Goal: Information Seeking & Learning: Understand process/instructions

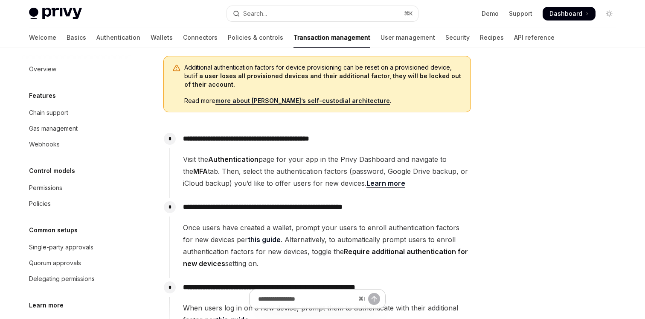
scroll to position [176, 0]
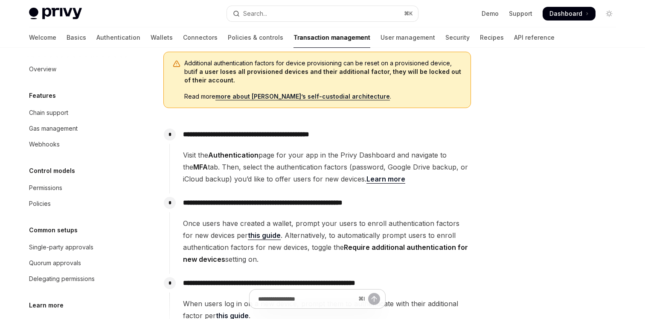
click at [390, 41] on div "Welcome Basics Authentication Wallets Connectors Policies & controls Transactio…" at bounding box center [292, 37] width 526 height 20
click at [446, 36] on link "Security" at bounding box center [458, 37] width 24 height 20
type textarea "*"
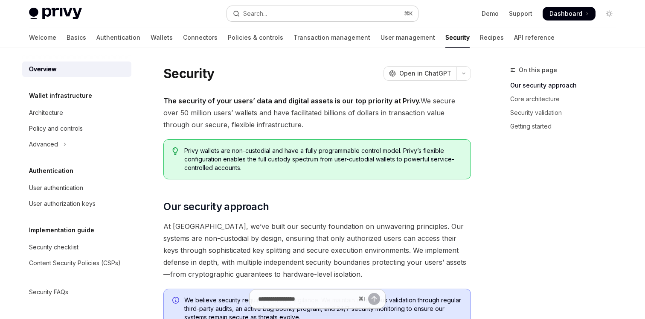
click at [335, 13] on button "Search... ⌘ K" at bounding box center [322, 13] width 191 height 15
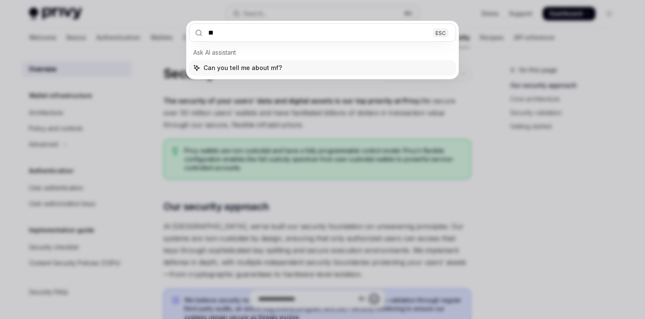
type input "***"
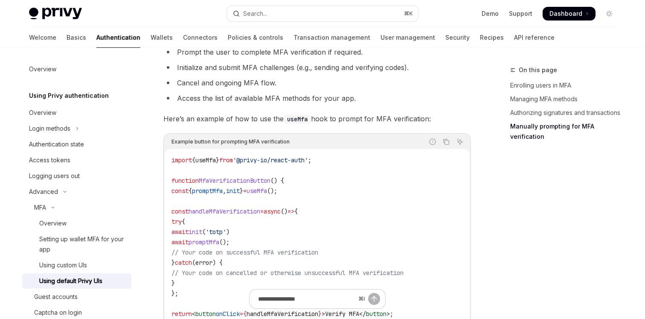
scroll to position [1734, 0]
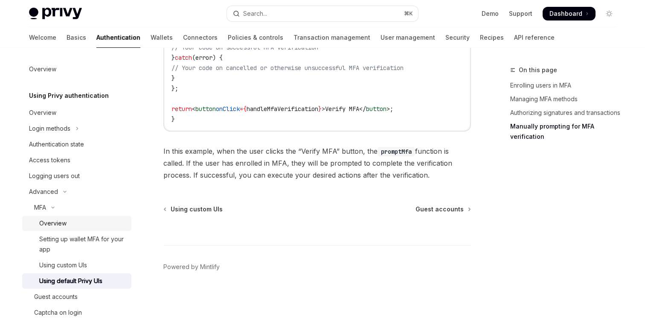
click at [73, 222] on div "Overview" at bounding box center [82, 223] width 87 height 10
type textarea "*"
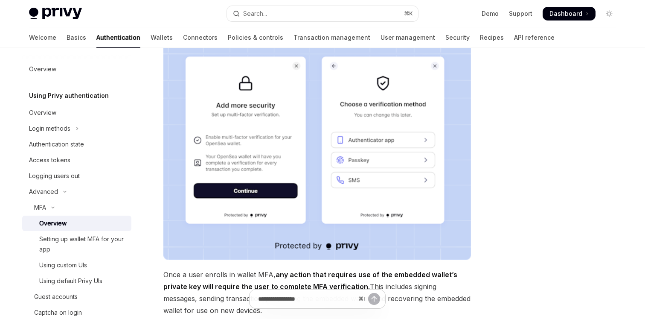
scroll to position [119, 0]
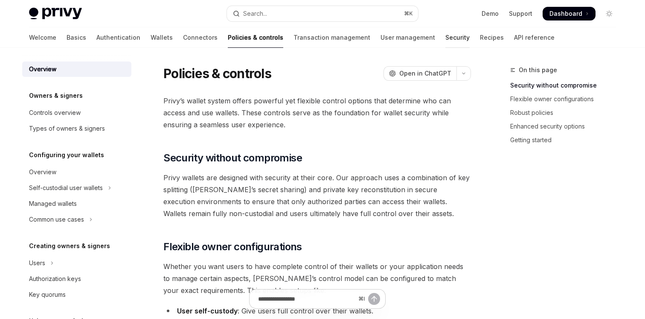
click at [446, 42] on link "Security" at bounding box center [458, 37] width 24 height 20
type textarea "*"
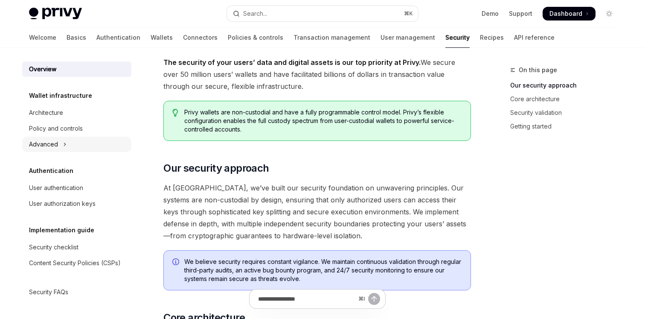
scroll to position [57, 0]
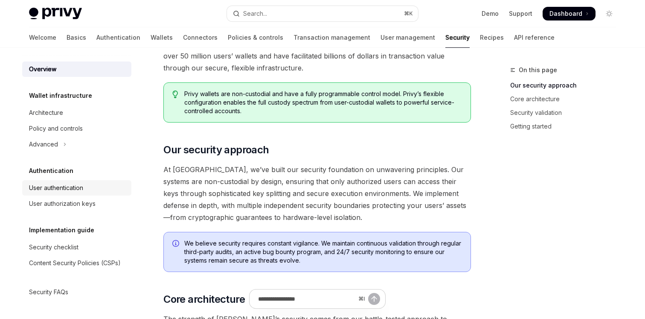
click at [78, 184] on div "User authentication" at bounding box center [56, 188] width 54 height 10
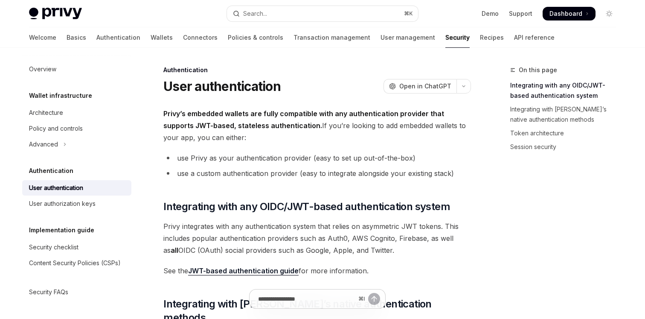
click at [192, 85] on h1 "User authentication" at bounding box center [221, 86] width 117 height 15
click at [188, 114] on strong "Privy’s embedded wallets are fully compatible with any authentication provider …" at bounding box center [303, 119] width 281 height 20
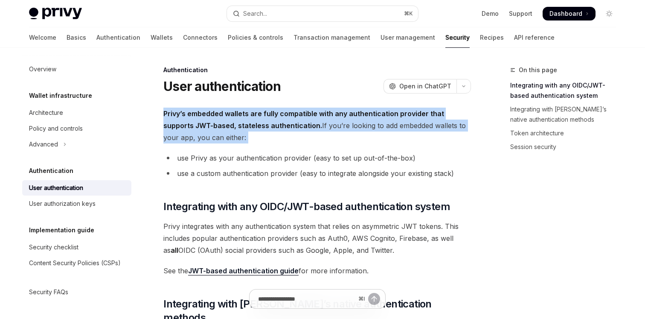
click at [188, 114] on strong "Privy’s embedded wallets are fully compatible with any authentication provider …" at bounding box center [303, 119] width 281 height 20
click at [259, 12] on div "Search..." at bounding box center [255, 14] width 24 height 10
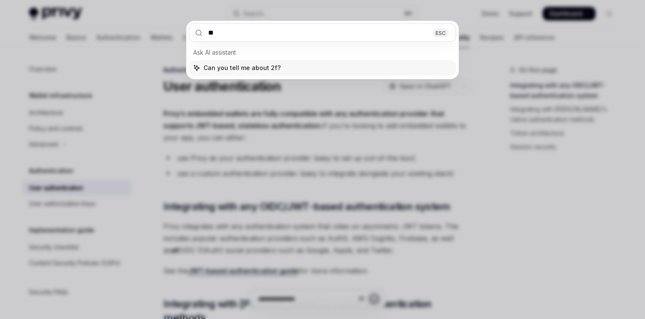
type input "***"
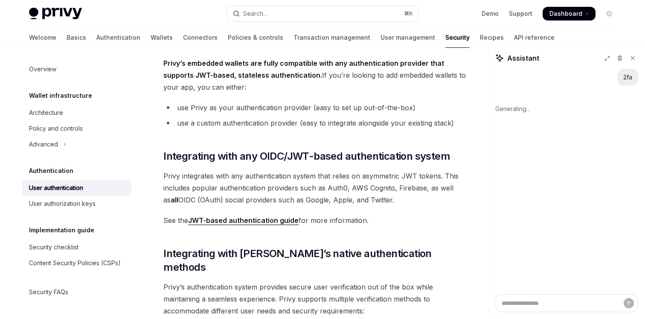
scroll to position [60, 0]
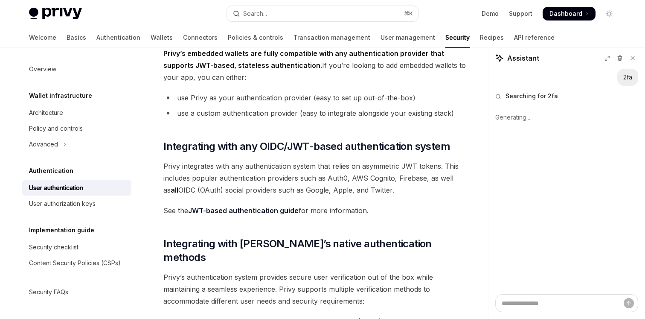
type textarea "*"
click at [296, 12] on button "Search... ⌘ K" at bounding box center [322, 13] width 191 height 15
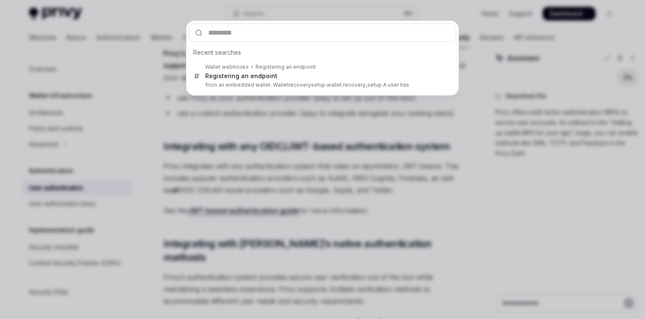
type textarea "*"
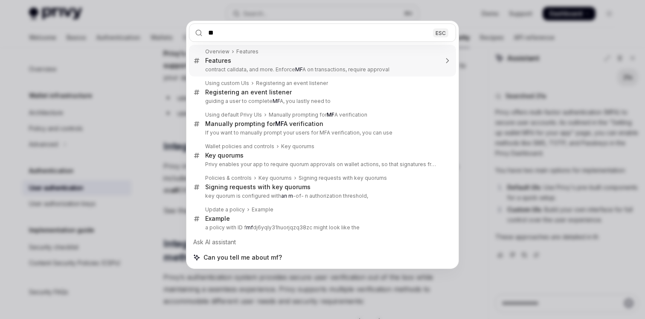
type input "***"
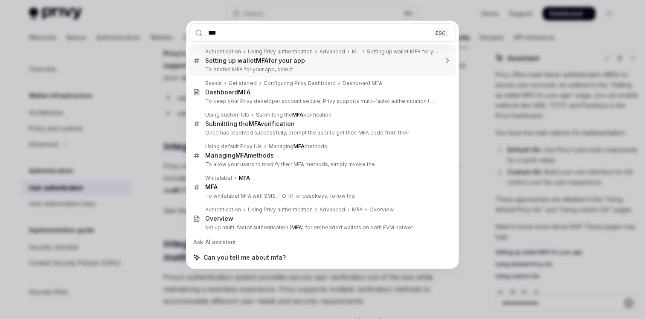
type textarea "*"
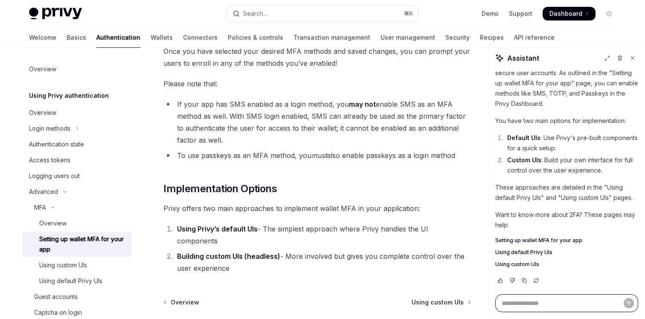
scroll to position [363, 0]
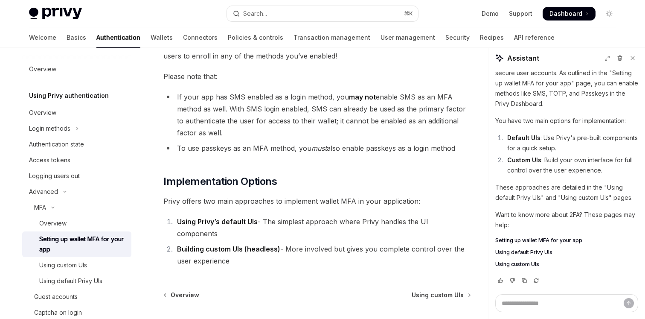
click at [342, 243] on li "Building custom UIs (headless) - More involved but gives you complete control o…" at bounding box center [323, 255] width 297 height 24
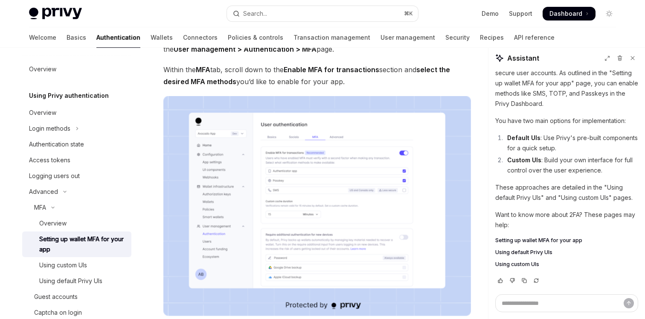
scroll to position [40, 0]
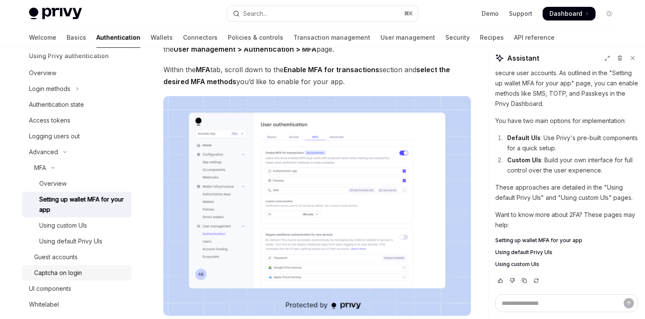
click at [98, 271] on div "Captcha on login" at bounding box center [80, 273] width 92 height 10
type textarea "*"
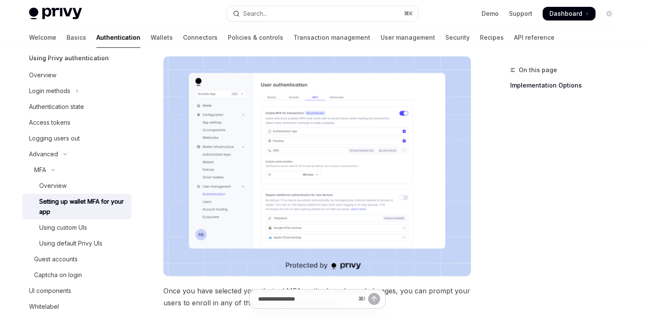
scroll to position [43, 0]
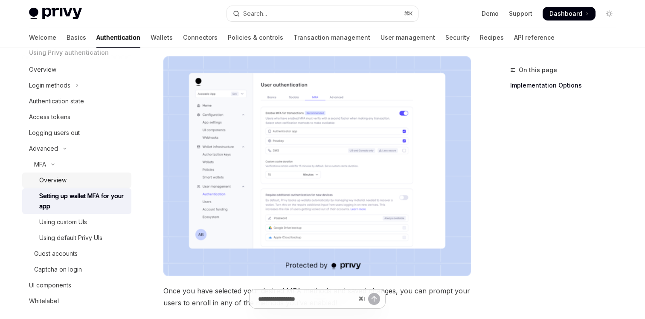
click at [60, 183] on div "Overview" at bounding box center [52, 180] width 27 height 10
type textarea "*"
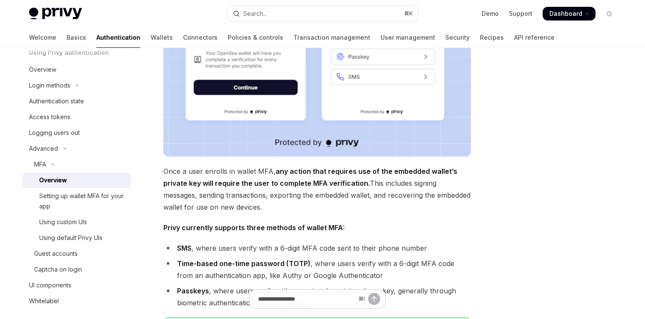
scroll to position [215, 0]
click at [249, 197] on span "Once a user enrolls in wallet MFA, any action that requires use of the embedded…" at bounding box center [317, 189] width 308 height 48
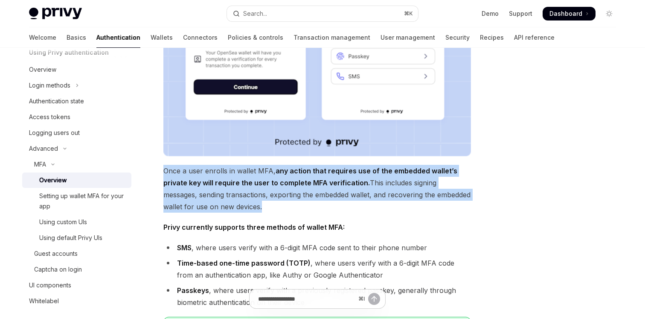
click at [249, 197] on span "Once a user enrolls in wallet MFA, any action that requires use of the embedded…" at bounding box center [317, 189] width 308 height 48
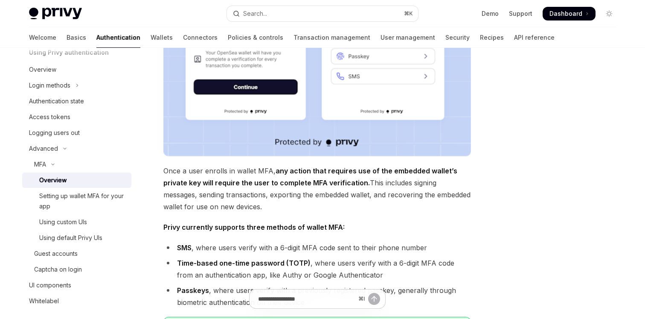
click at [275, 172] on strong "any action that requires use of the embedded wallet’s private key will require …" at bounding box center [310, 176] width 294 height 20
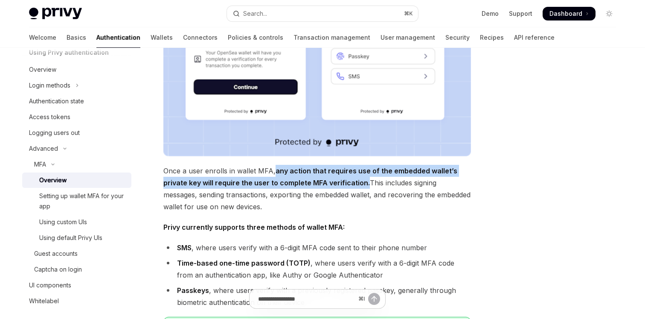
drag, startPoint x: 275, startPoint y: 172, endPoint x: 365, endPoint y: 186, distance: 91.4
click at [365, 186] on span "Once a user enrolls in wallet MFA, any action that requires use of the embedded…" at bounding box center [317, 189] width 308 height 48
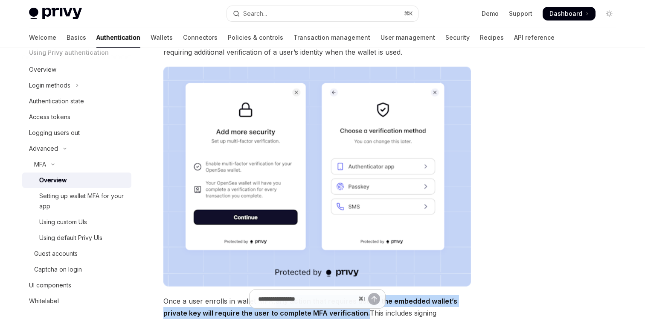
scroll to position [85, 0]
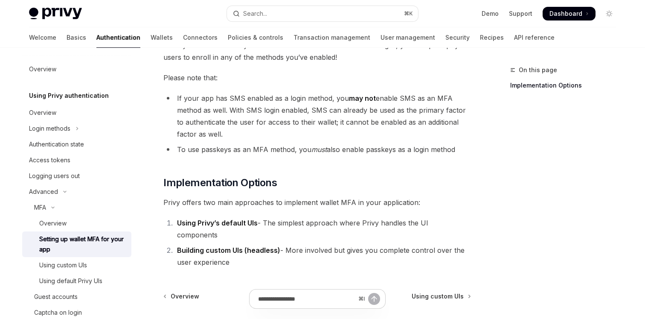
scroll to position [374, 0]
